Goal: Understand process/instructions: Learn about a topic

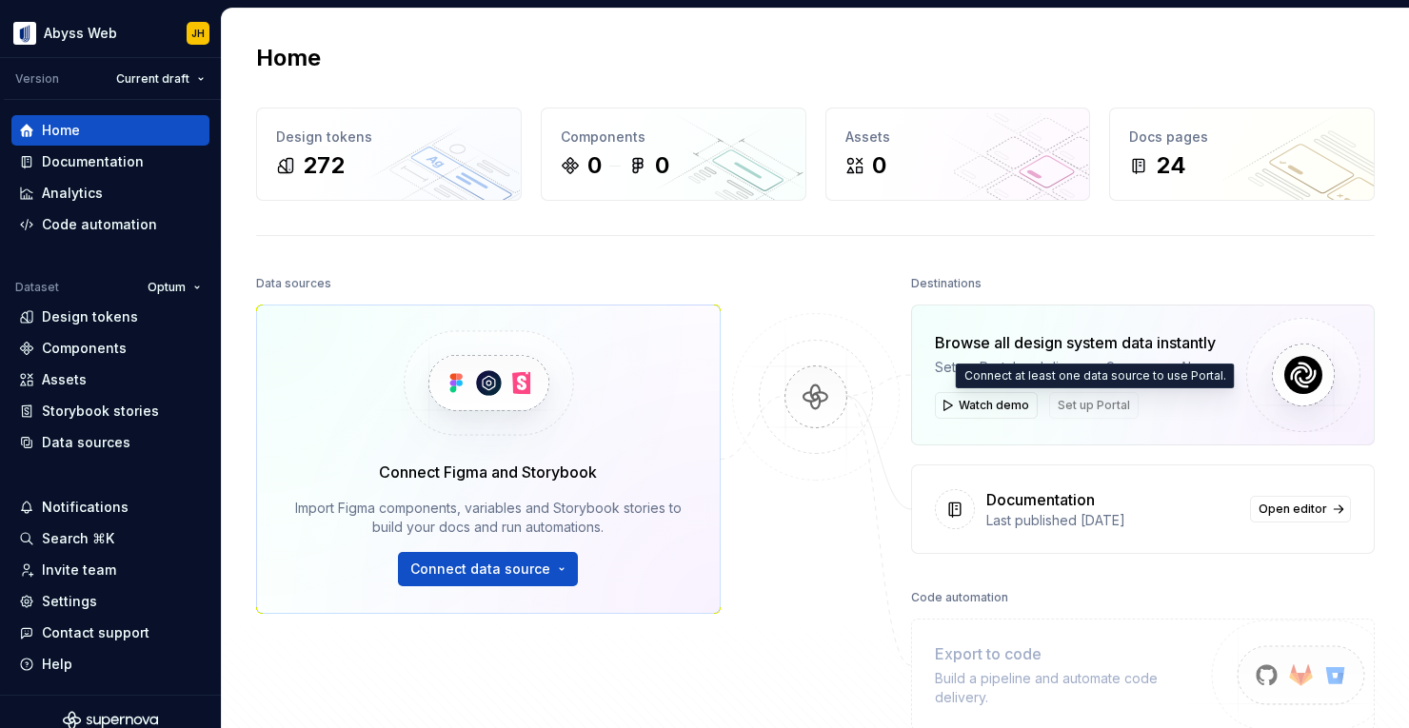
click at [1091, 406] on span "Set up Portal" at bounding box center [1094, 405] width 90 height 27
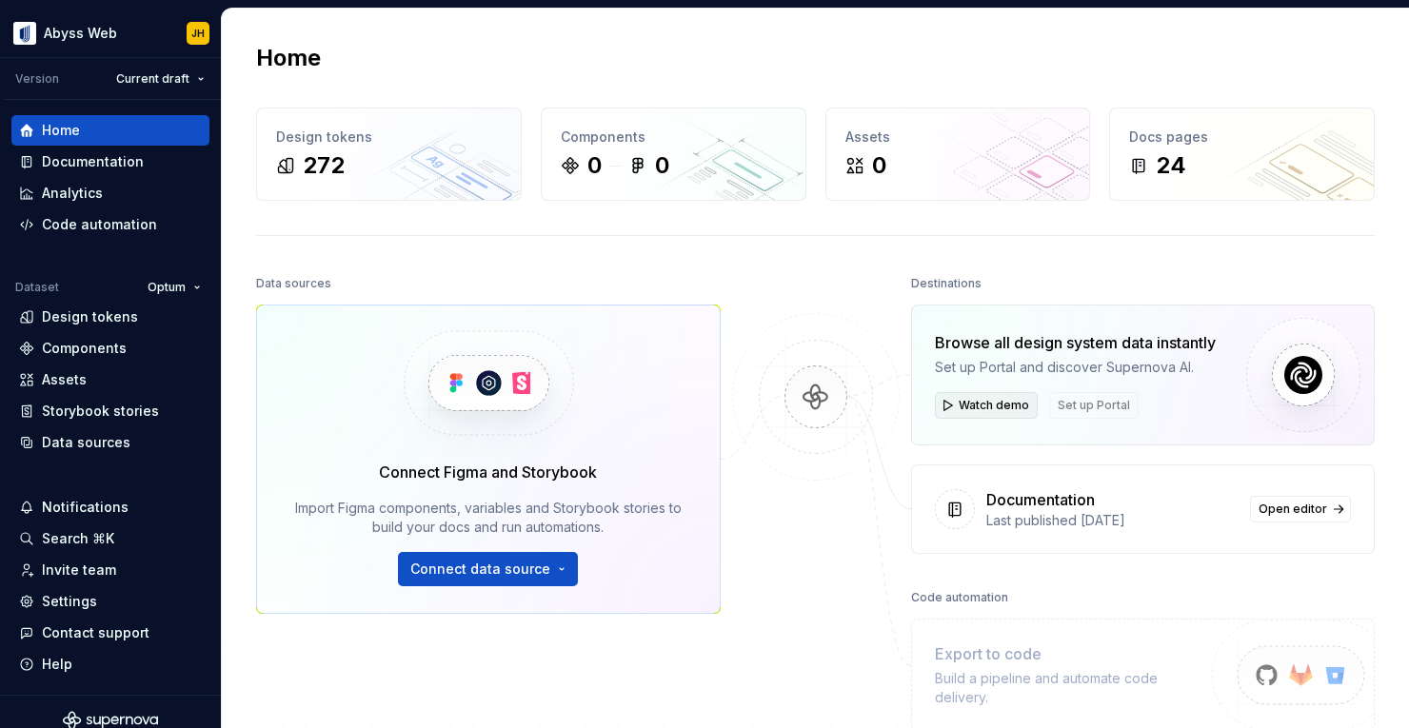
click at [995, 406] on span "Watch demo" at bounding box center [994, 405] width 70 height 15
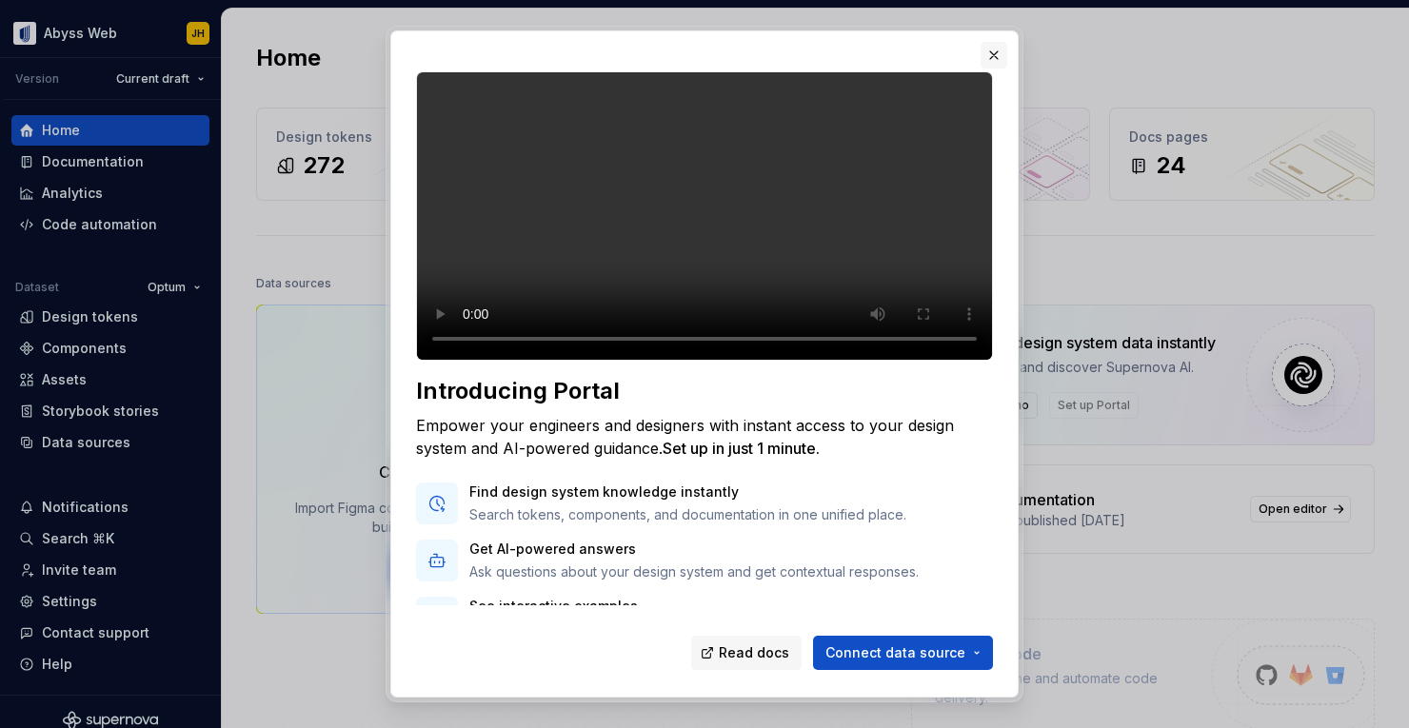
click at [992, 58] on button "button" at bounding box center [994, 55] width 27 height 27
